Goal: Use online tool/utility: Utilize a website feature to perform a specific function

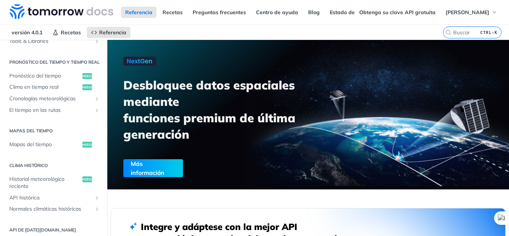
scroll to position [181, 0]
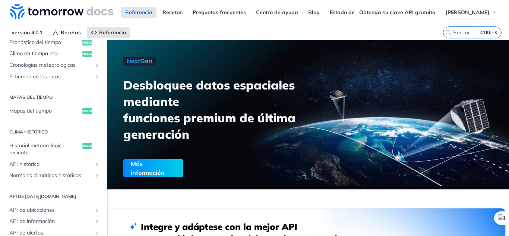
click at [54, 56] on font "Clima en tiempo real" at bounding box center [33, 53] width 49 height 7
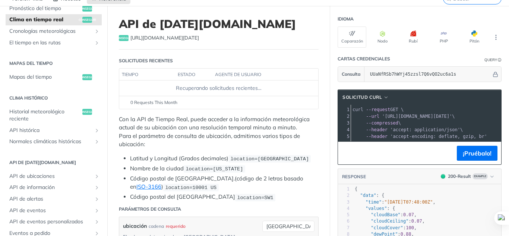
scroll to position [37, 0]
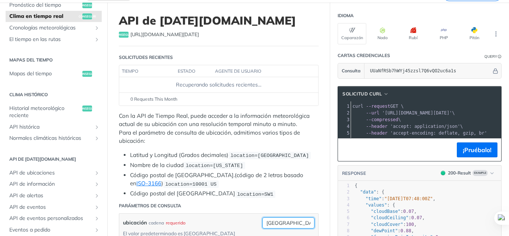
click at [285, 220] on input "[GEOGRAPHIC_DATA]" at bounding box center [288, 222] width 52 height 11
type input "t"
type input "huauchinango"
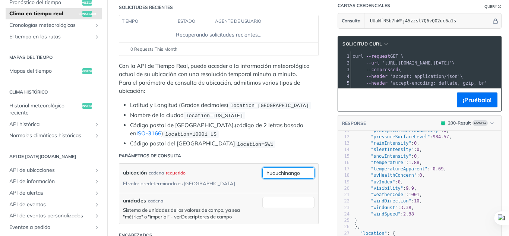
scroll to position [70, 0]
click at [485, 102] on font "¡Pruébalo!" at bounding box center [477, 99] width 29 height 7
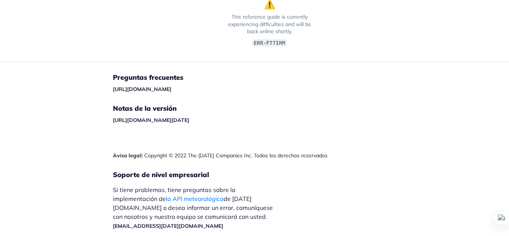
scroll to position [8, 0]
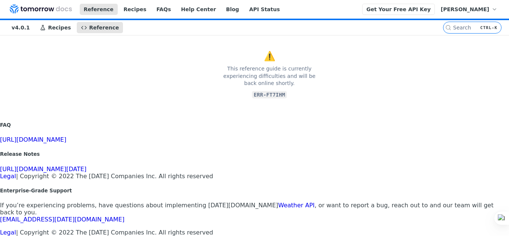
click at [347, 94] on section "⚠️ This reference guide is currently experiencing difficulties and will be back…" at bounding box center [269, 74] width 539 height 79
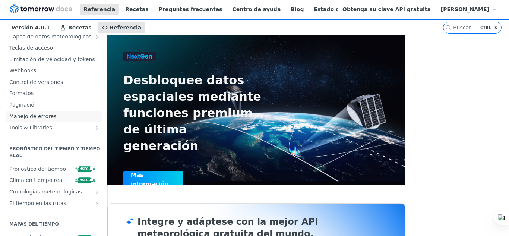
scroll to position [61, 0]
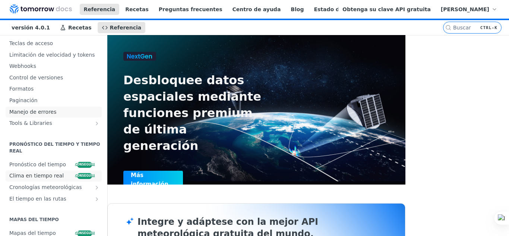
click at [36, 178] on font "Clima en tiempo real" at bounding box center [36, 175] width 54 height 6
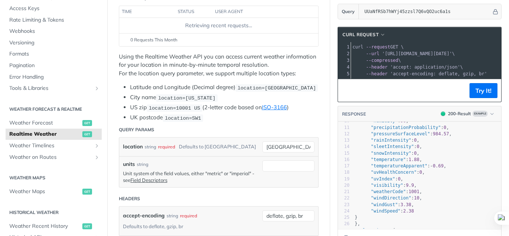
scroll to position [97, 0]
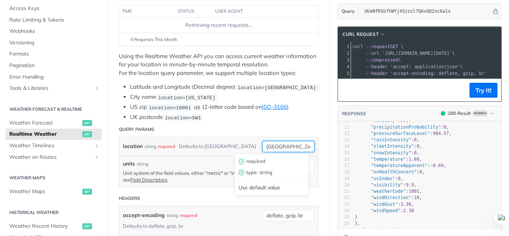
click at [288, 145] on input "[GEOGRAPHIC_DATA]" at bounding box center [288, 146] width 52 height 11
type input "Huauchinango"
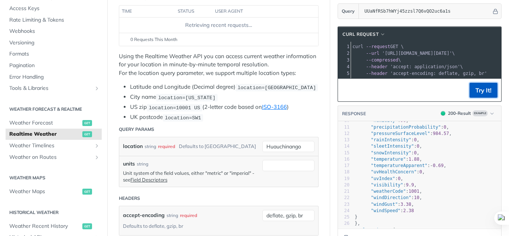
click at [480, 91] on button "Try It!" at bounding box center [483, 90] width 28 height 15
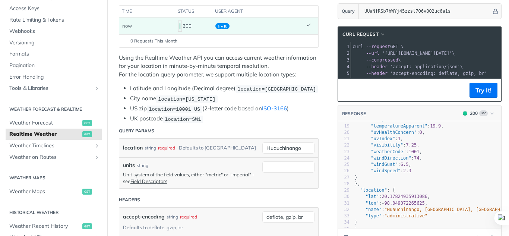
scroll to position [126, 0]
type textarea "20.17"
drag, startPoint x: 376, startPoint y: 185, endPoint x: 388, endPoint y: 185, distance: 11.9
click at [388, 194] on span "20.17824935913086" at bounding box center [404, 196] width 46 height 5
click at [381, 194] on span "20.17824935913086" at bounding box center [404, 196] width 46 height 5
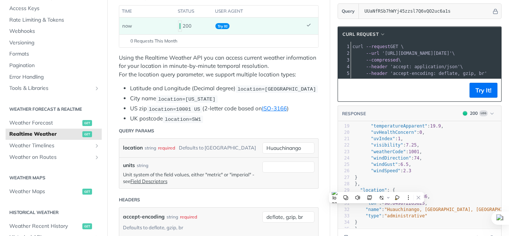
type textarea "20.17824935913086"
drag, startPoint x: 376, startPoint y: 186, endPoint x: 394, endPoint y: 185, distance: 18.3
click at [394, 194] on span "20.17824935913086" at bounding box center [404, 196] width 46 height 5
type textarea "20.1782"
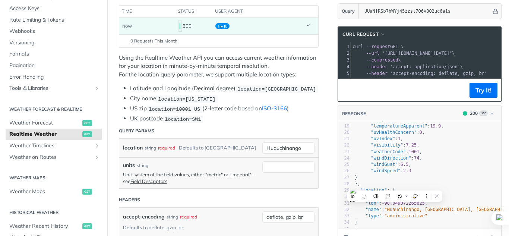
drag, startPoint x: 394, startPoint y: 185, endPoint x: 374, endPoint y: 186, distance: 20.2
click at [374, 194] on span ""lat" : 20.17824935913086 ," at bounding box center [392, 196] width 75 height 5
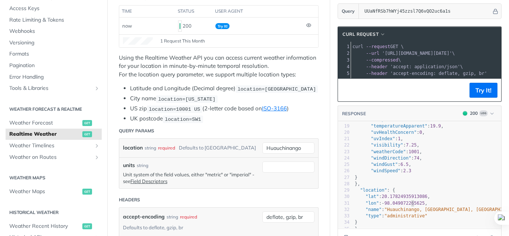
click at [405, 200] on span "98.049072265625" at bounding box center [404, 202] width 40 height 5
type textarea "-98.0490"
drag, startPoint x: 396, startPoint y: 193, endPoint x: 376, endPoint y: 191, distance: 20.1
click at [376, 200] on span ""lon" : - 98.049072265625 ," at bounding box center [391, 202] width 73 height 5
